Goal: Task Accomplishment & Management: Complete application form

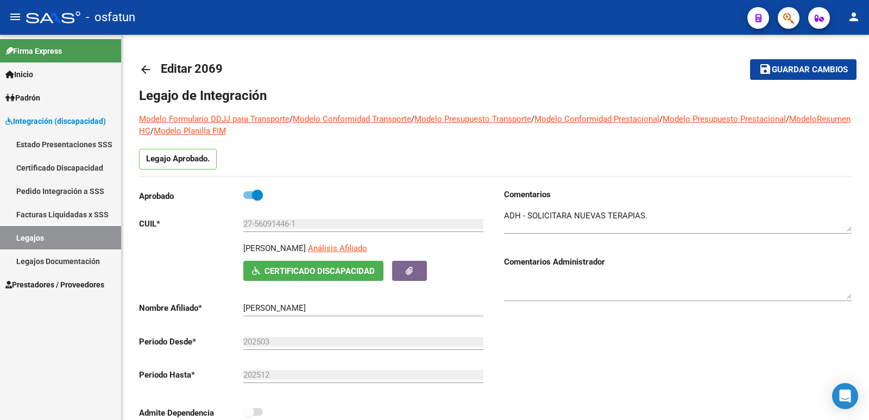
click at [43, 288] on span "Prestadores / Proveedores" at bounding box center [54, 284] width 99 height 12
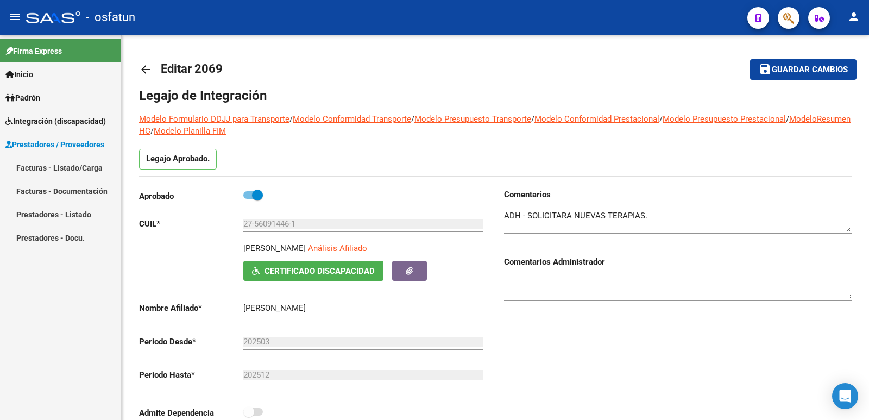
click at [43, 301] on div "Firma Express Inicio Calendario SSS Instructivos Contacto OS Padrón Análisis Af…" at bounding box center [60, 227] width 121 height 385
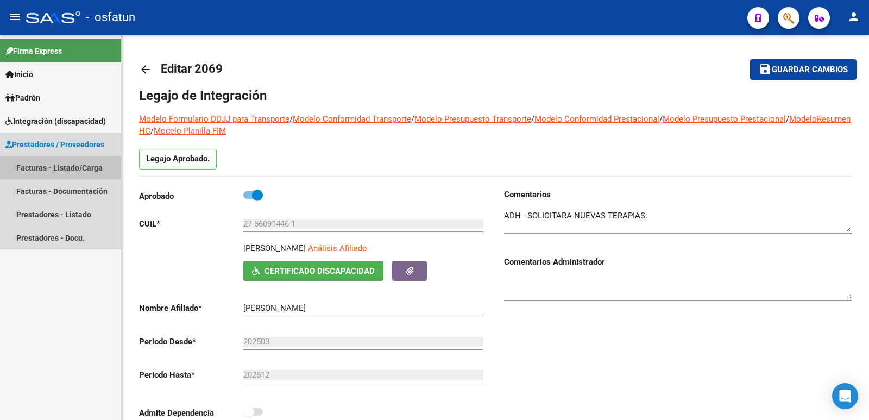
click at [42, 163] on link "Facturas - Listado/Carga" at bounding box center [60, 167] width 121 height 23
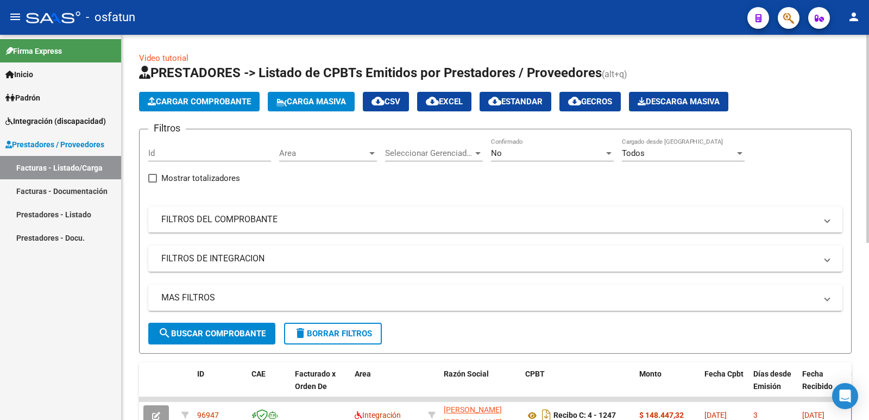
click at [214, 98] on span "Cargar Comprobante" at bounding box center [199, 102] width 103 height 10
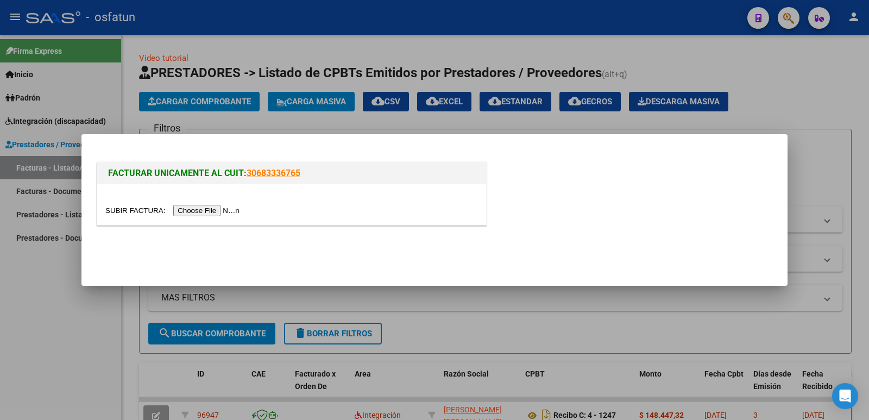
click at [210, 207] on input "file" at bounding box center [173, 210] width 137 height 11
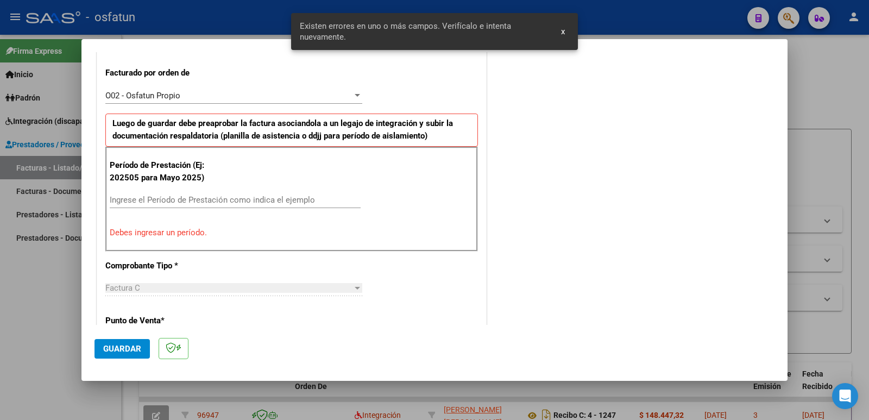
scroll to position [25, 0]
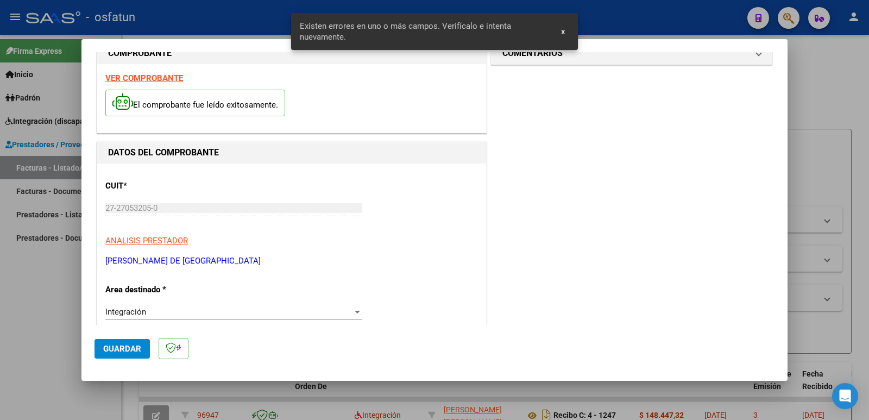
click at [172, 79] on strong "VER COMPROBANTE" at bounding box center [144, 78] width 78 height 10
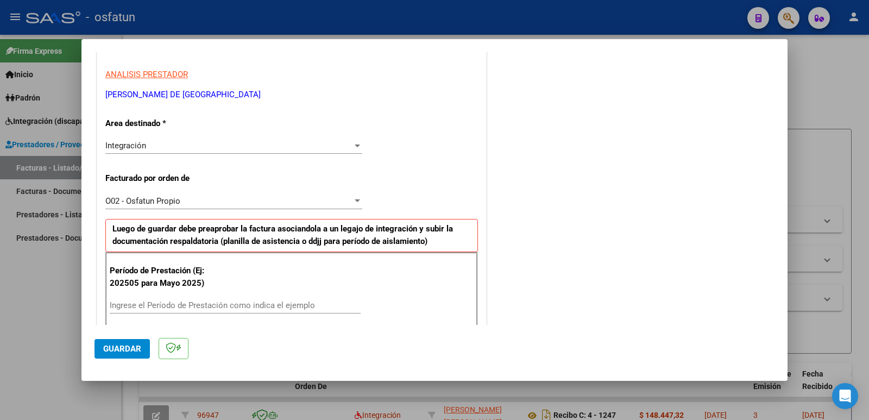
scroll to position [242, 0]
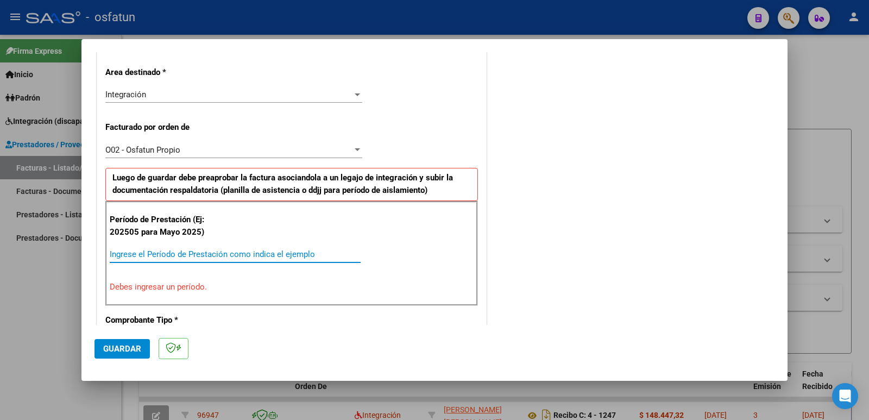
click at [145, 256] on input "Ingrese el Período de Prestación como indica el ejemplo" at bounding box center [235, 254] width 251 height 10
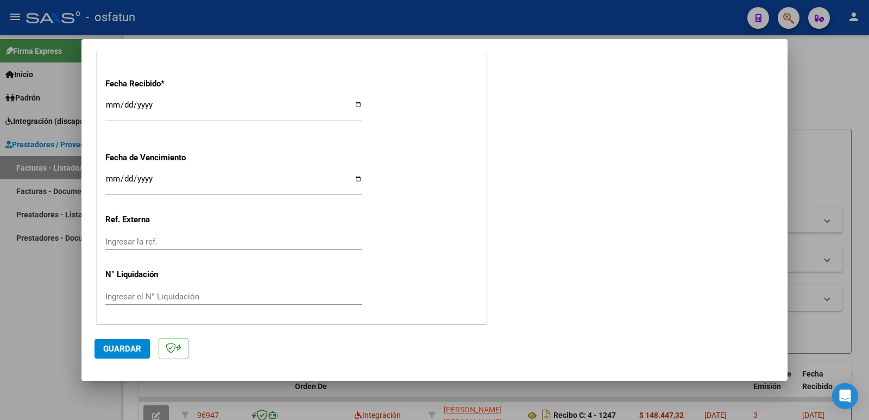
scroll to position [800, 0]
type input "202509"
click at [136, 342] on button "Guardar" at bounding box center [121, 349] width 55 height 20
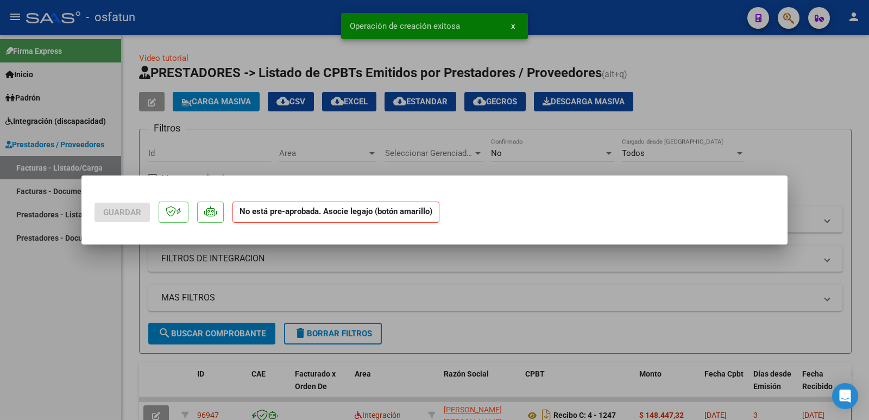
scroll to position [0, 0]
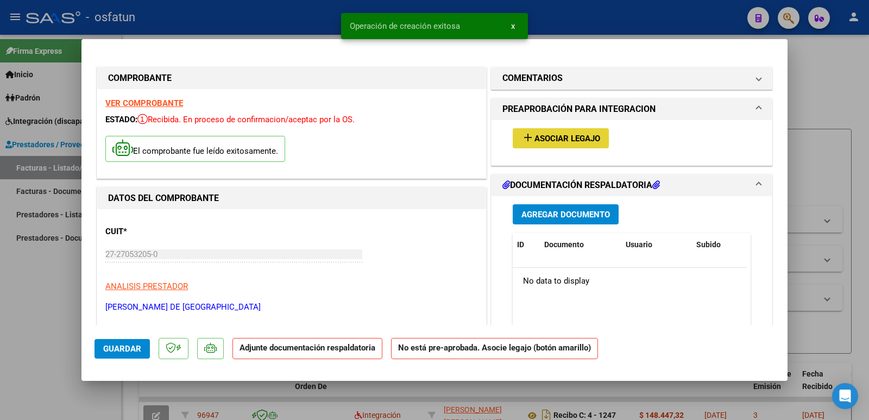
click at [459, 135] on span "Asociar Legajo" at bounding box center [567, 139] width 66 height 10
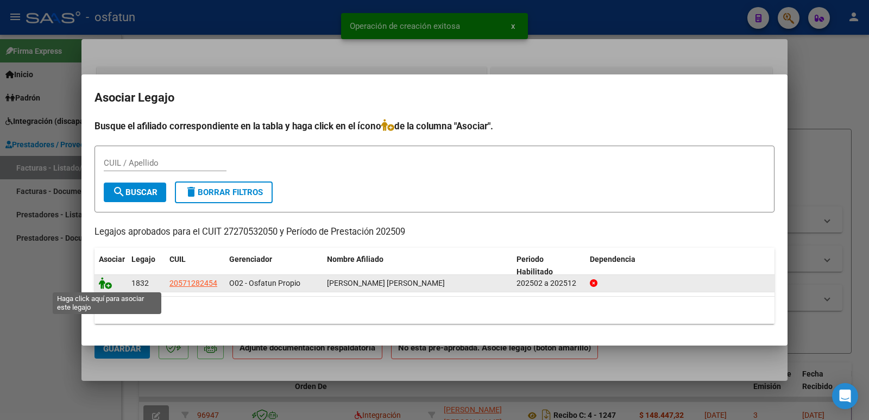
click at [102, 283] on icon at bounding box center [105, 283] width 13 height 12
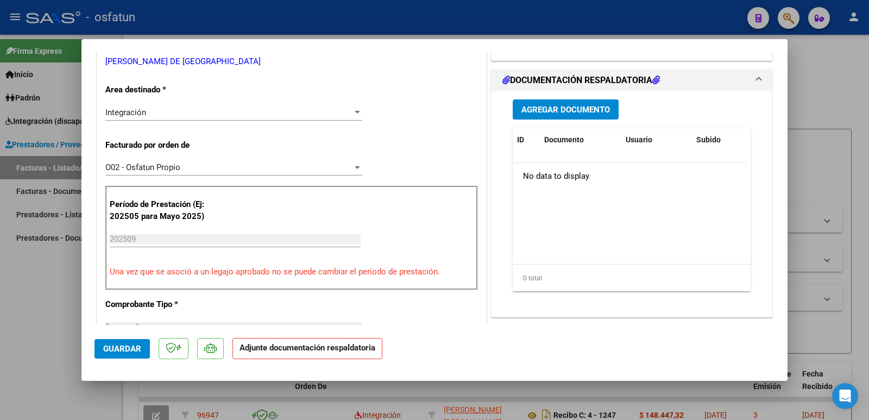
scroll to position [217, 0]
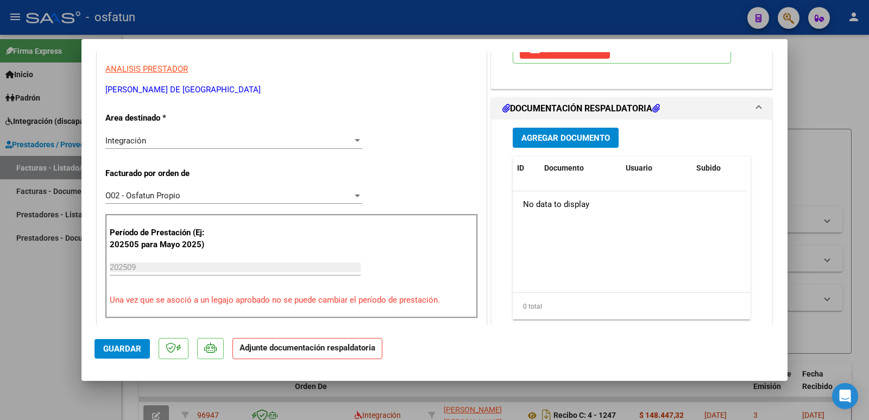
click at [459, 133] on span "Agregar Documento" at bounding box center [565, 138] width 88 height 10
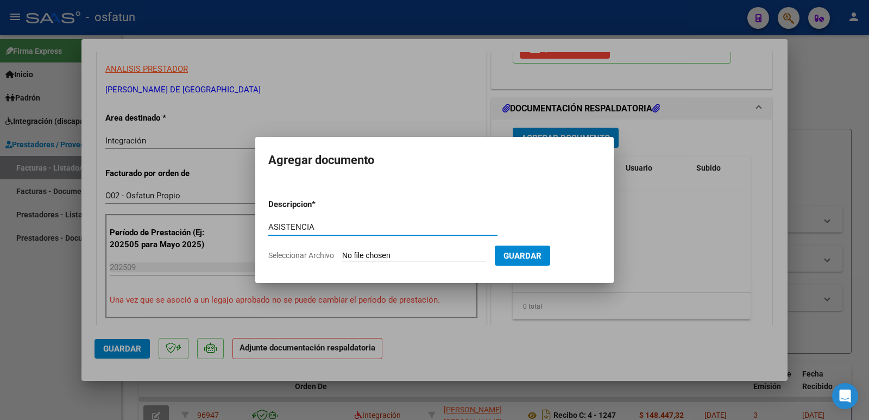
type input "ASISTENCIA"
click at [399, 255] on input "Seleccionar Archivo" at bounding box center [414, 256] width 144 height 10
type input "C:\fakepath\ASIST PSICOPE [PERSON_NAME].pdf"
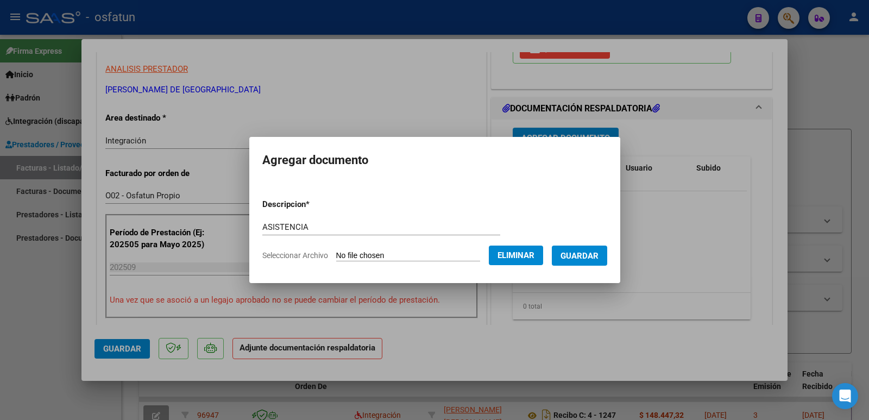
click at [459, 253] on span "Guardar" at bounding box center [579, 256] width 38 height 10
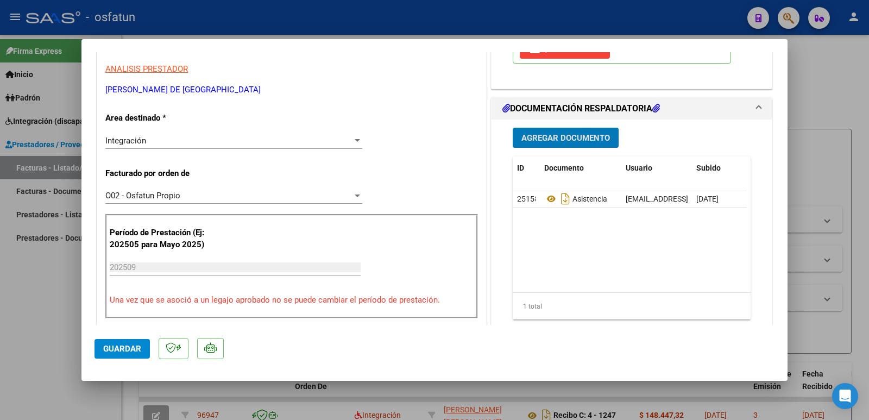
click at [123, 347] on span "Guardar" at bounding box center [122, 349] width 38 height 10
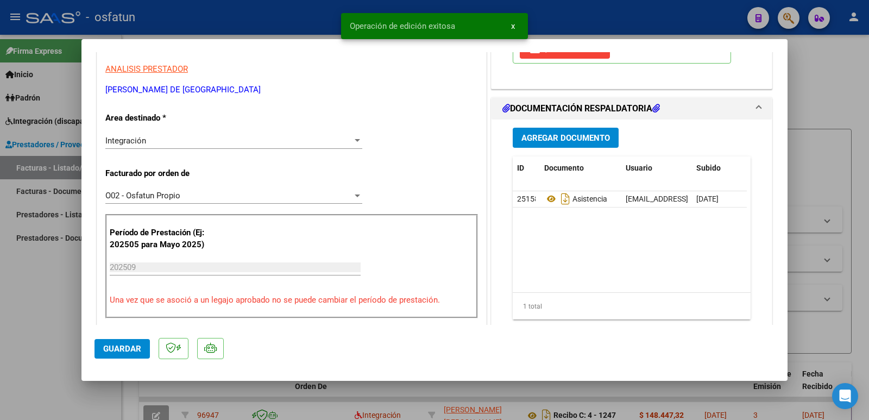
click at [30, 303] on div at bounding box center [434, 210] width 869 height 420
type input "$ 0,00"
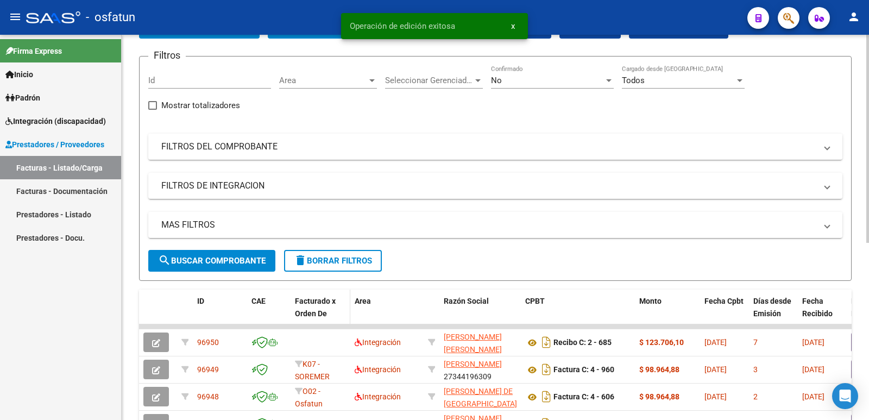
scroll to position [163, 0]
